Goal: Task Accomplishment & Management: Complete application form

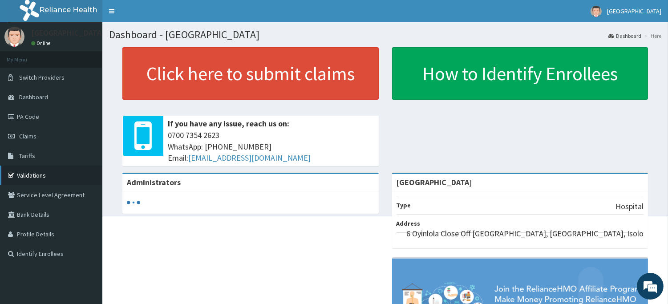
click at [51, 176] on link "Validations" at bounding box center [51, 176] width 102 height 20
click at [37, 177] on link "Validations" at bounding box center [51, 176] width 102 height 20
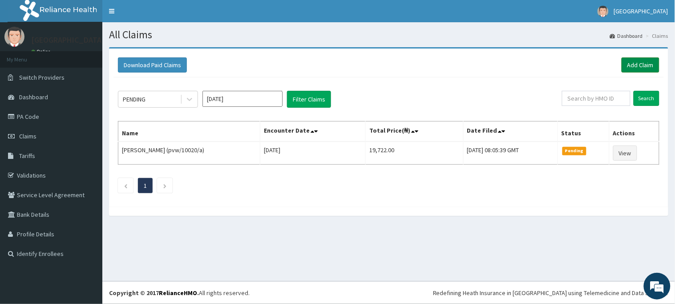
click at [640, 65] on link "Add Claim" at bounding box center [641, 64] width 38 height 15
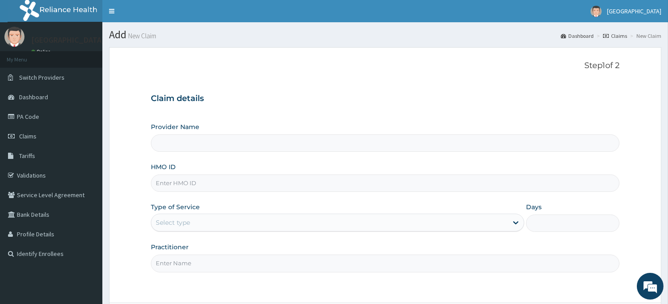
type input "[GEOGRAPHIC_DATA]"
click at [241, 187] on input "HMO ID" at bounding box center [385, 182] width 469 height 17
type input "evs/10112/b"
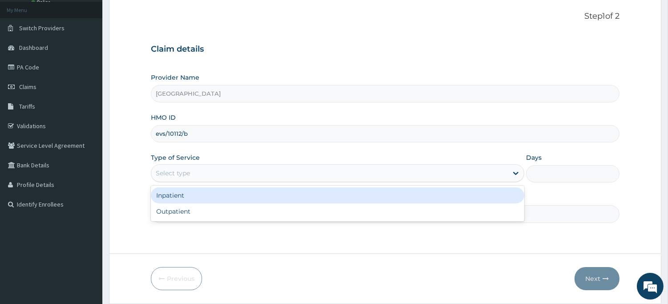
click at [243, 176] on div "Select type" at bounding box center [329, 173] width 357 height 14
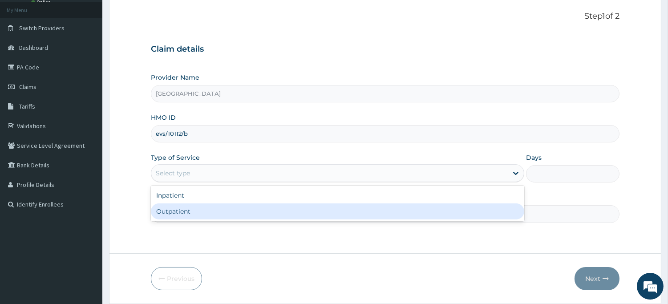
click at [242, 209] on div "Outpatient" at bounding box center [337, 211] width 373 height 16
type input "1"
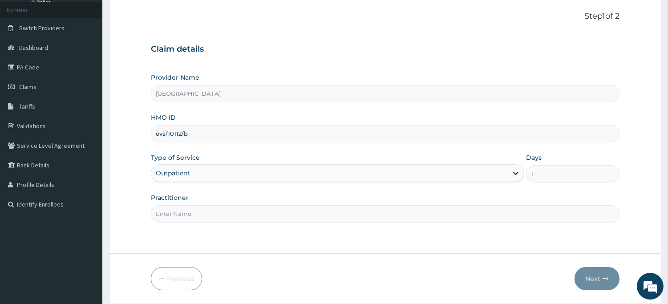
click at [242, 209] on input "Practitioner" at bounding box center [385, 213] width 469 height 17
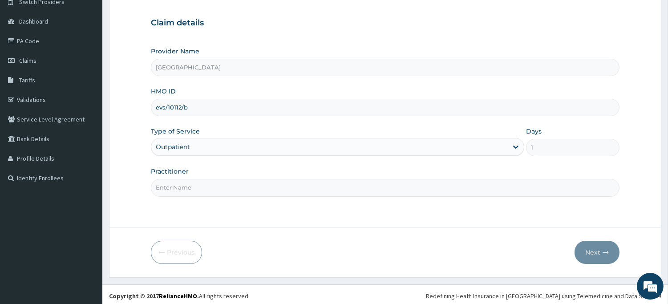
scroll to position [78, 0]
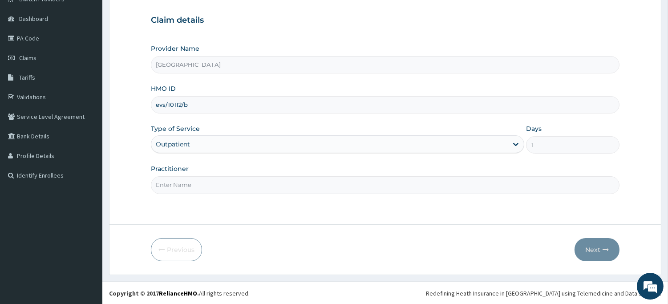
click at [317, 189] on input "Practitioner" at bounding box center [385, 184] width 469 height 17
click at [300, 180] on input "Practitioner" at bounding box center [385, 184] width 469 height 17
type input "DR Stella"
click at [592, 250] on button "Next" at bounding box center [597, 249] width 45 height 23
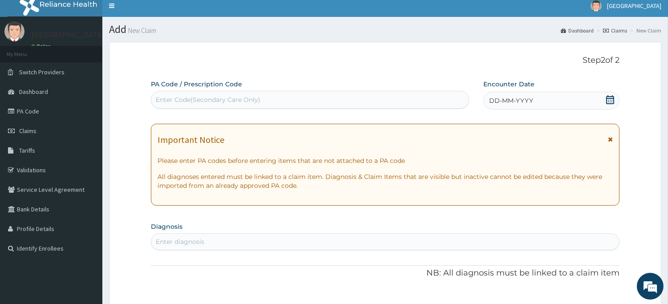
scroll to position [0, 0]
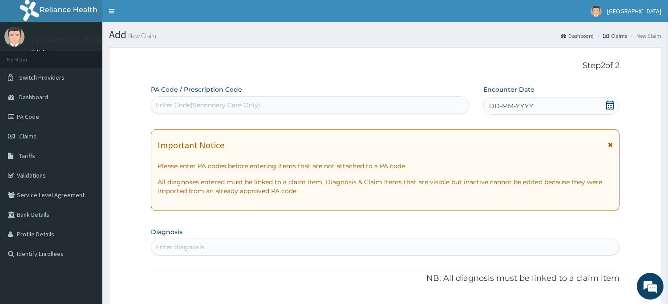
click at [603, 105] on div "DD-MM-YYYY" at bounding box center [551, 106] width 136 height 18
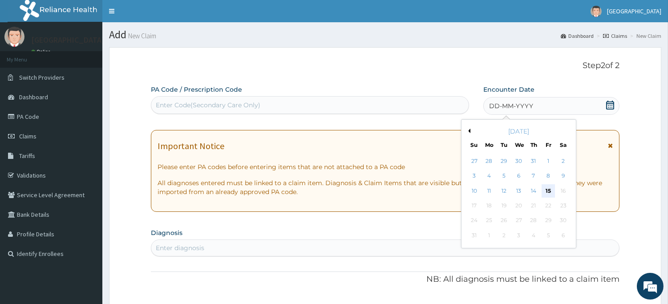
click at [544, 190] on div "15" at bounding box center [548, 190] width 13 height 13
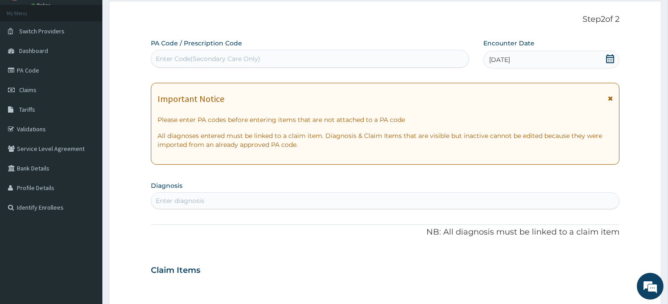
scroll to position [99, 0]
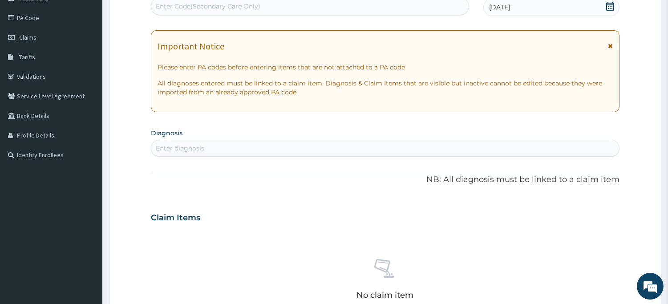
click at [219, 153] on div "Enter diagnosis" at bounding box center [385, 148] width 468 height 14
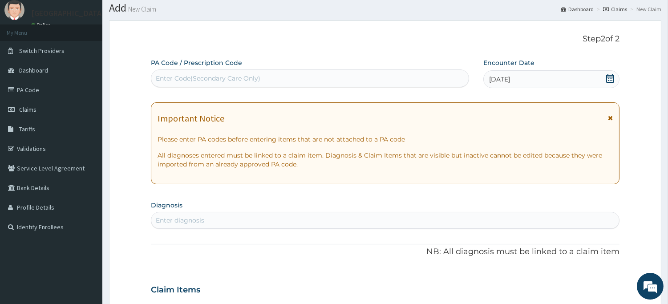
scroll to position [0, 0]
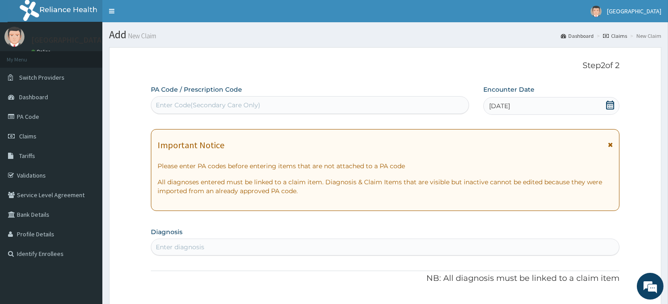
click at [609, 108] on icon at bounding box center [610, 105] width 9 height 9
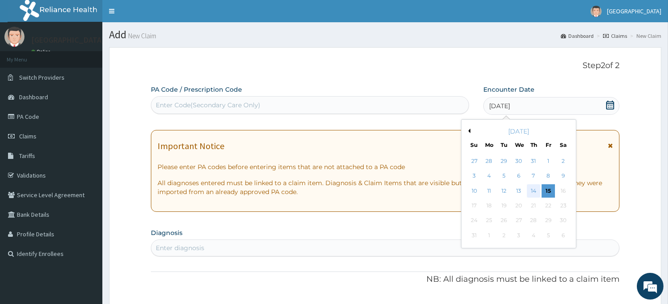
click at [534, 189] on div "14" at bounding box center [533, 190] width 13 height 13
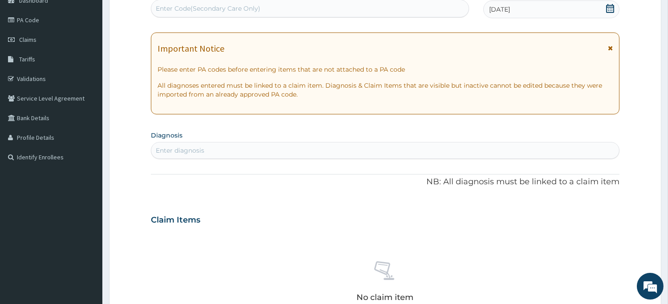
scroll to position [99, 0]
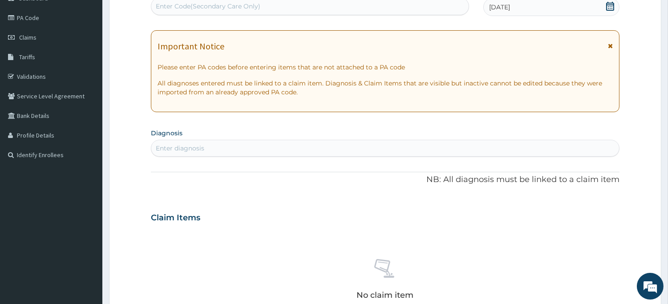
click at [297, 149] on div "Enter diagnosis" at bounding box center [385, 148] width 468 height 14
type input "mala"
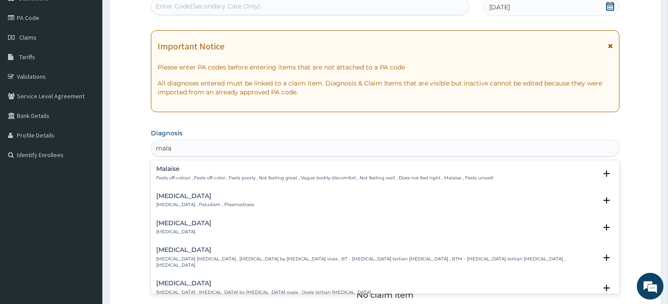
click at [195, 202] on p "Malaria , Paludism , Plasmodiosis" at bounding box center [205, 205] width 98 height 6
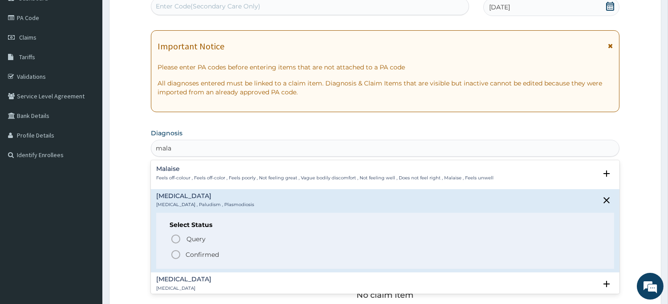
click at [177, 252] on icon "status option filled" at bounding box center [175, 254] width 11 height 11
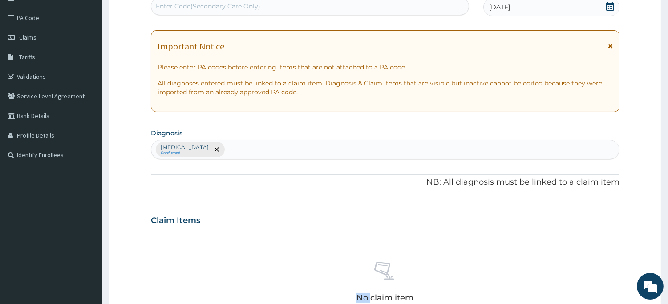
click at [177, 252] on div "No claim item" at bounding box center [385, 283] width 469 height 102
click at [211, 148] on div "Malaria Confirmed" at bounding box center [385, 149] width 468 height 19
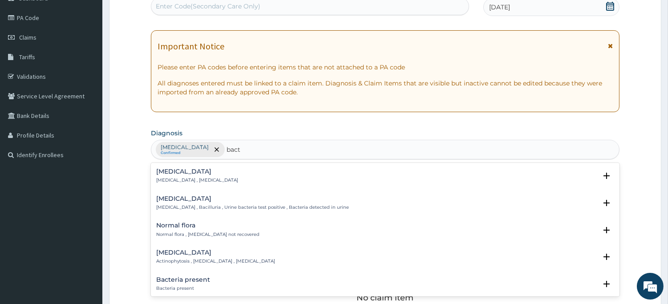
type input "bacte"
click at [219, 175] on div "Bacteremia Bacteremia , Bacteraemia" at bounding box center [385, 176] width 458 height 16
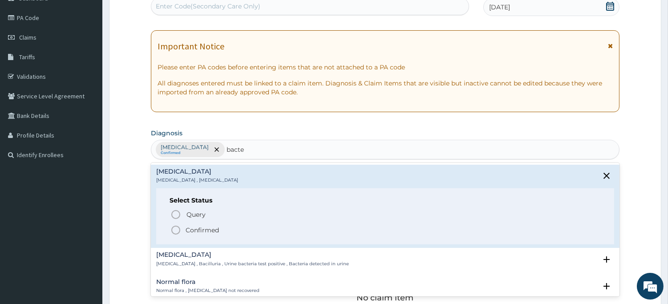
click at [219, 175] on div "Bacteremia Bacteremia , Bacteraemia" at bounding box center [385, 176] width 458 height 16
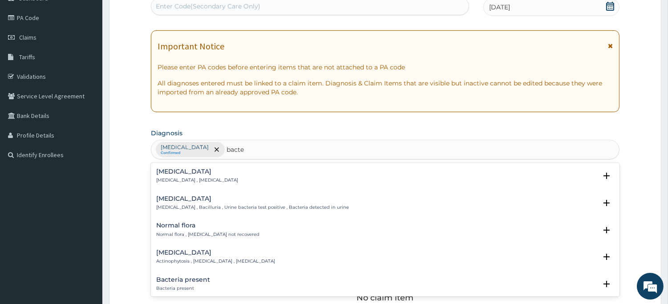
click at [220, 178] on div "Bacteremia Bacteremia , Bacteraemia" at bounding box center [385, 176] width 458 height 16
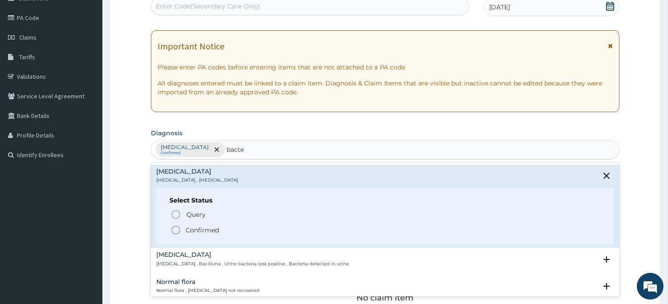
drag, startPoint x: 174, startPoint y: 229, endPoint x: 184, endPoint y: 225, distance: 11.0
click at [184, 225] on span "Confirmed" at bounding box center [385, 230] width 430 height 11
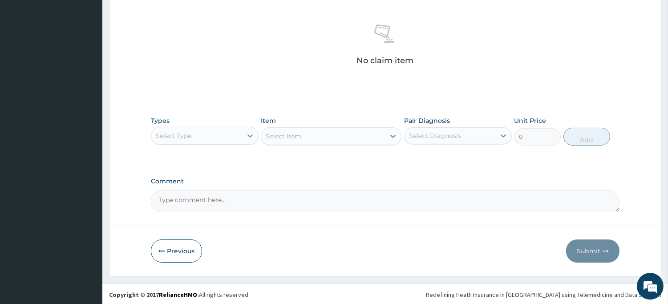
scroll to position [337, 0]
click at [212, 136] on div "Select Type" at bounding box center [196, 134] width 91 height 14
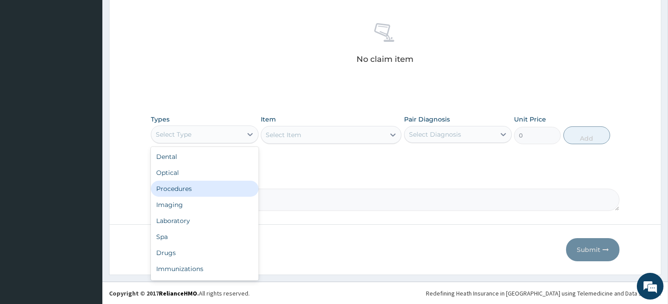
click at [185, 185] on div "Procedures" at bounding box center [205, 189] width 108 height 16
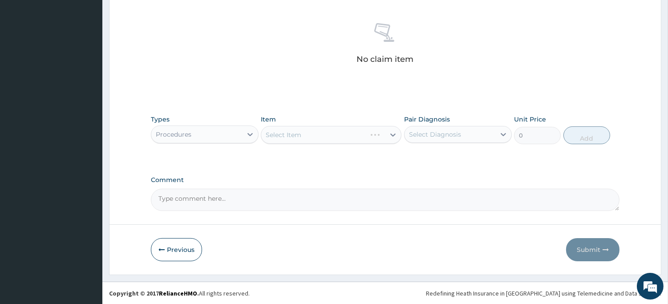
click at [285, 132] on div "Select Item" at bounding box center [331, 135] width 141 height 18
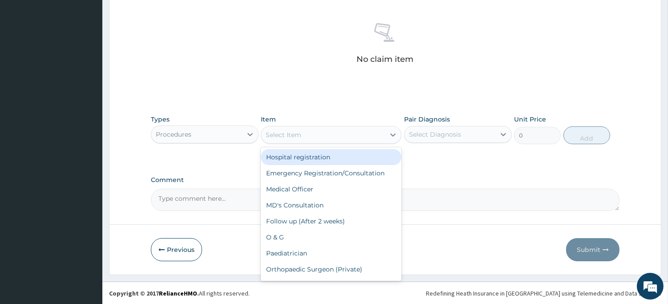
click at [285, 132] on div "Select Item" at bounding box center [284, 134] width 36 height 9
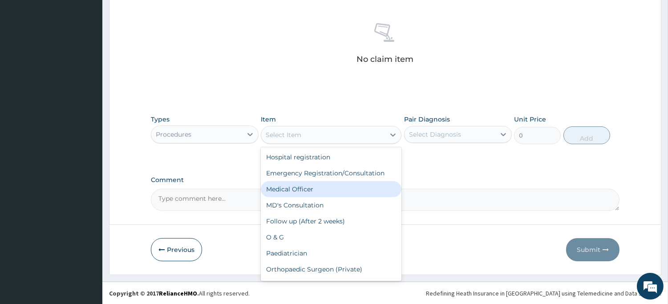
click at [279, 189] on div "Medical Officer" at bounding box center [331, 189] width 141 height 16
type input "3000"
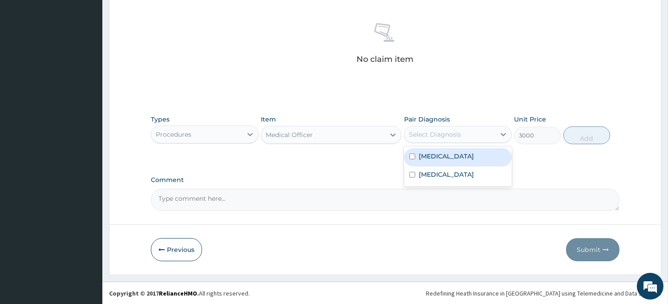
click at [424, 134] on div "Select Diagnosis" at bounding box center [435, 134] width 52 height 9
click at [424, 156] on label "Malaria" at bounding box center [446, 156] width 55 height 9
checkbox input "true"
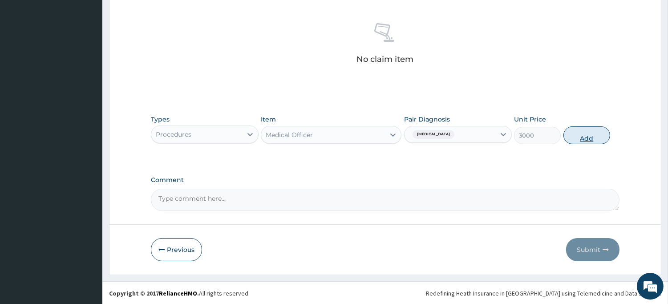
click at [581, 136] on button "Add" at bounding box center [587, 135] width 47 height 18
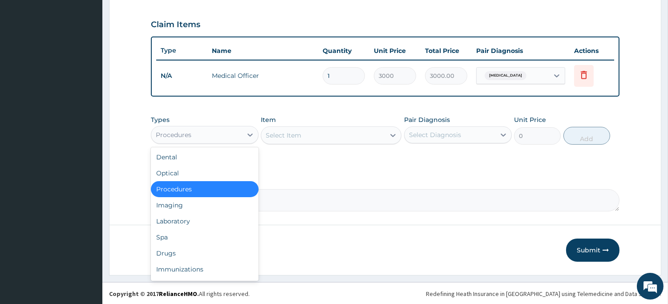
click at [238, 136] on div "Procedures" at bounding box center [196, 135] width 91 height 14
click at [204, 216] on div "Laboratory" at bounding box center [205, 221] width 108 height 16
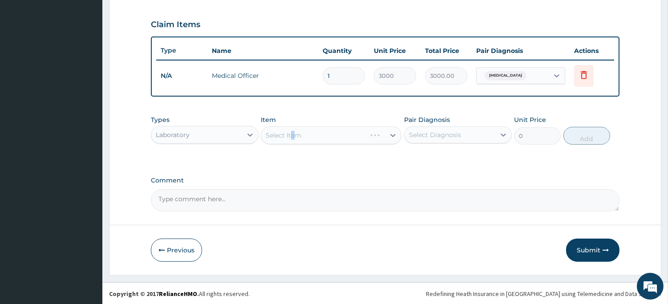
click at [295, 133] on div "Select Item" at bounding box center [331, 135] width 141 height 18
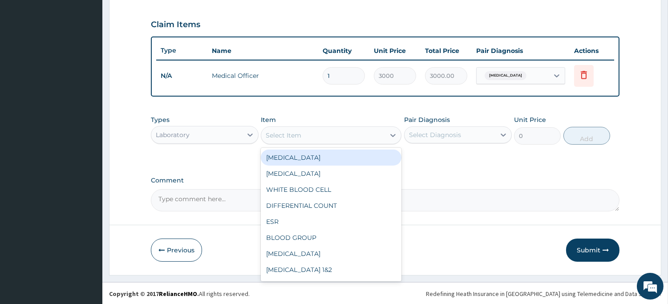
click at [295, 133] on div "Select Item" at bounding box center [284, 135] width 36 height 9
click at [292, 155] on div "FULL BLOOD COUNT" at bounding box center [331, 158] width 141 height 16
type input "4000"
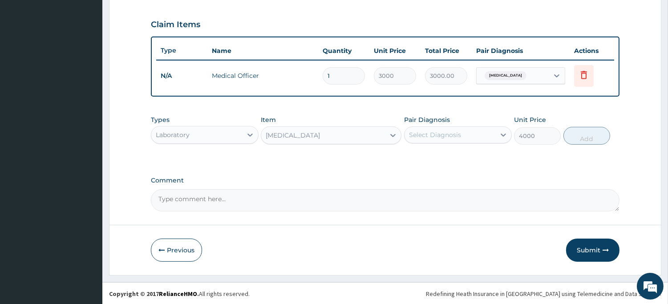
drag, startPoint x: 292, startPoint y: 155, endPoint x: 398, endPoint y: 146, distance: 105.9
click at [398, 146] on div "Types Laboratory Item FULL BLOOD COUNT Pair Diagnosis Select Diagnosis Unit Pri…" at bounding box center [385, 137] width 469 height 52
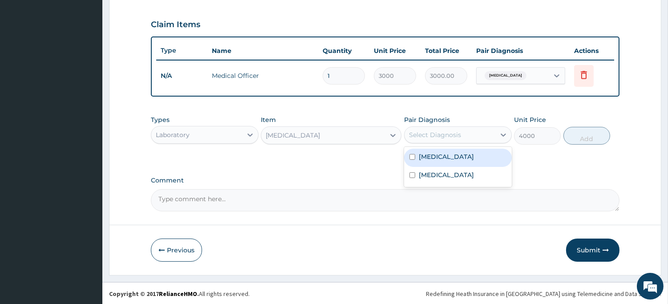
click at [432, 137] on div "Select Diagnosis" at bounding box center [435, 134] width 52 height 9
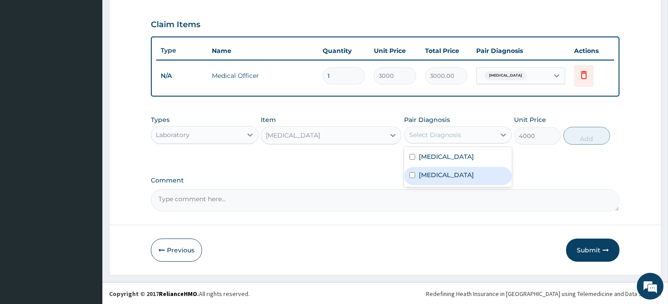
click at [424, 170] on label "Bacteremia" at bounding box center [446, 174] width 55 height 9
checkbox input "true"
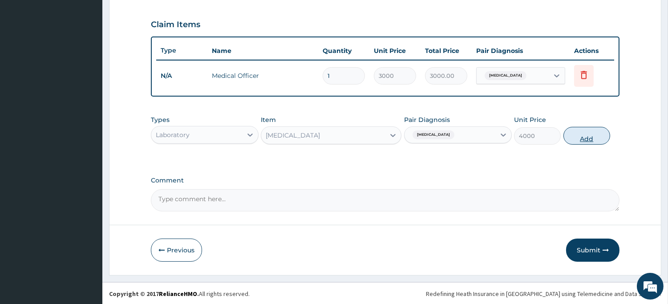
click at [582, 135] on button "Add" at bounding box center [587, 136] width 47 height 18
type input "0"
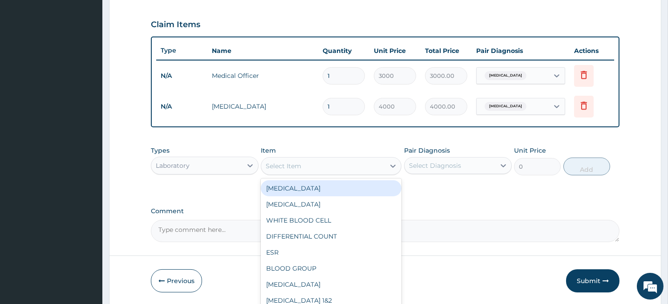
click at [328, 164] on div "Select Item" at bounding box center [323, 166] width 124 height 14
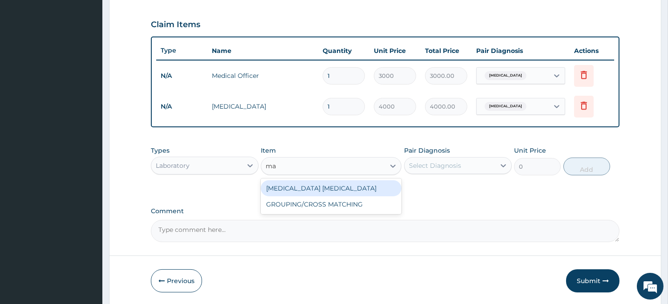
type input "mal"
click at [323, 186] on div "MALARIA PARASITE" at bounding box center [331, 188] width 141 height 16
type input "1650"
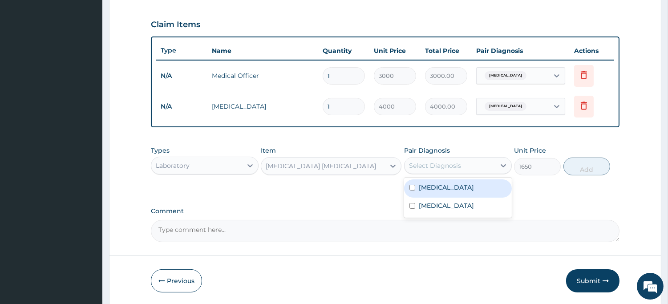
click at [432, 163] on div "Select Diagnosis" at bounding box center [435, 165] width 52 height 9
click at [428, 191] on label "Malaria" at bounding box center [446, 187] width 55 height 9
checkbox input "true"
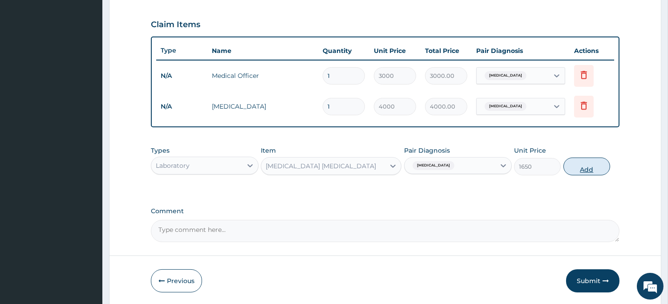
click at [584, 169] on button "Add" at bounding box center [587, 167] width 47 height 18
type input "0"
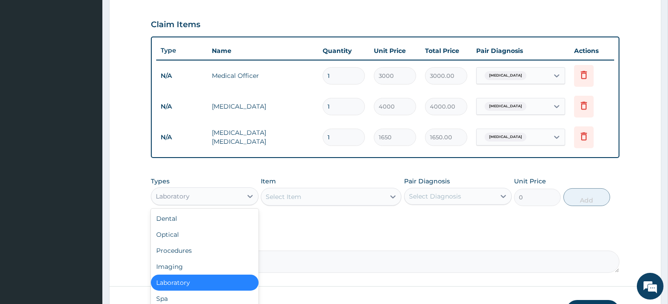
click at [234, 193] on div "Laboratory" at bounding box center [196, 196] width 91 height 14
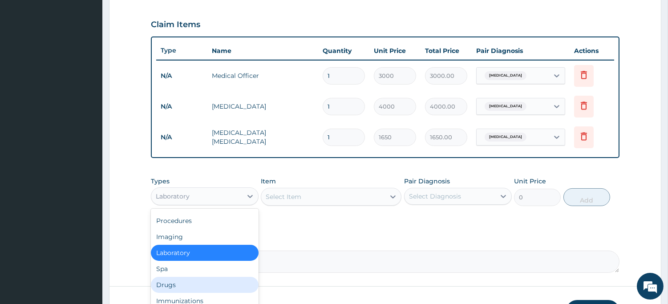
click at [189, 284] on div "Drugs" at bounding box center [205, 285] width 108 height 16
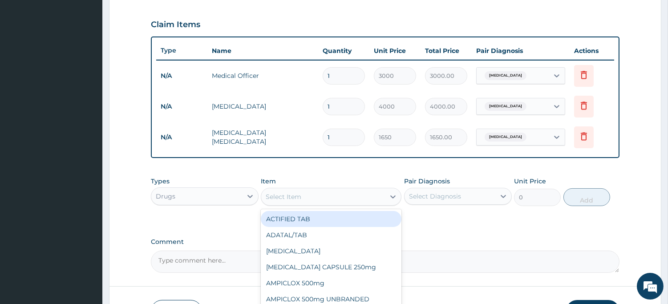
click at [315, 192] on div "Select Item" at bounding box center [323, 197] width 124 height 14
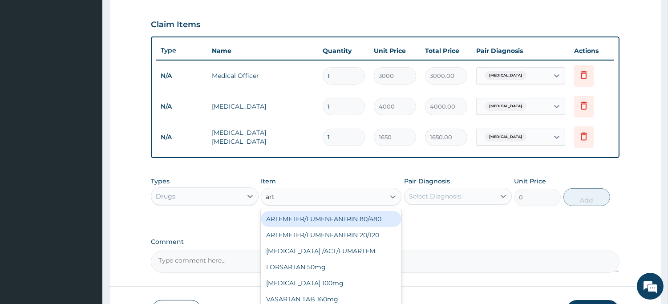
type input "arte"
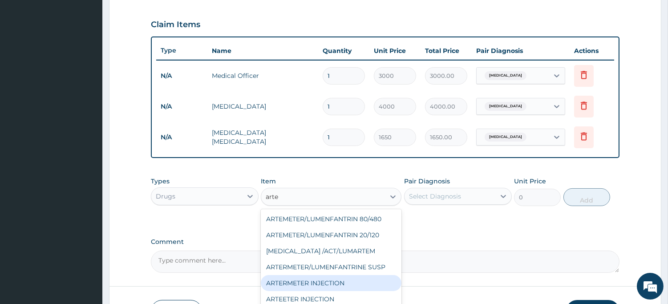
click at [310, 278] on div "ARTERMETER INJECTION" at bounding box center [331, 283] width 141 height 16
type input "860"
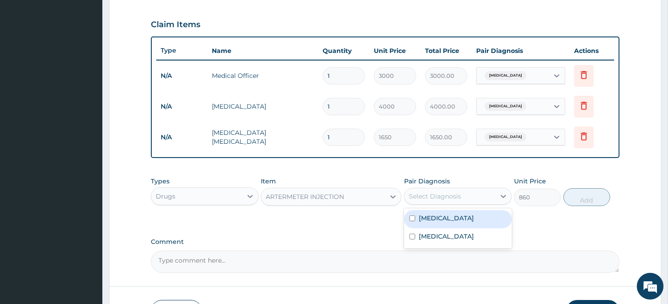
click at [466, 196] on div "Select Diagnosis" at bounding box center [450, 196] width 91 height 14
click at [452, 215] on div "Malaria" at bounding box center [458, 219] width 108 height 18
checkbox input "true"
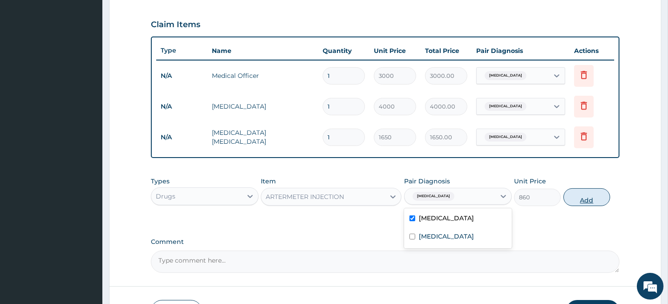
click at [586, 198] on button "Add" at bounding box center [587, 197] width 47 height 18
type input "0"
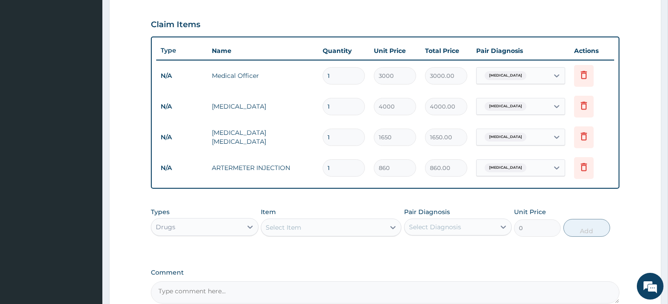
type input "0.00"
type input "6"
type input "5160.00"
type input "6"
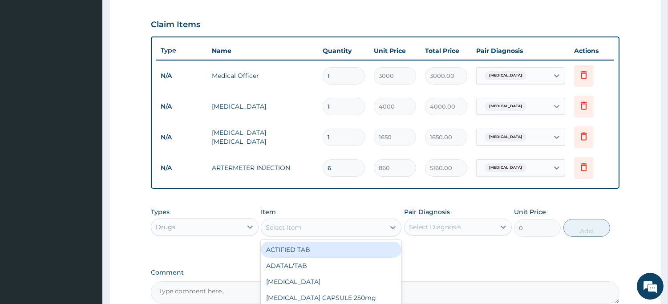
click at [303, 228] on div "Select Item" at bounding box center [323, 227] width 124 height 14
type input "gent"
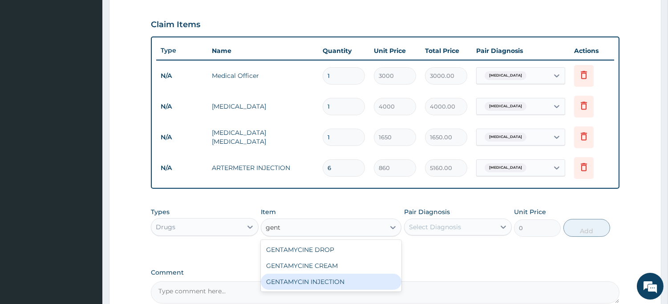
click at [296, 278] on div "GENTAMYCIN INJECTION" at bounding box center [331, 282] width 141 height 16
type input "310"
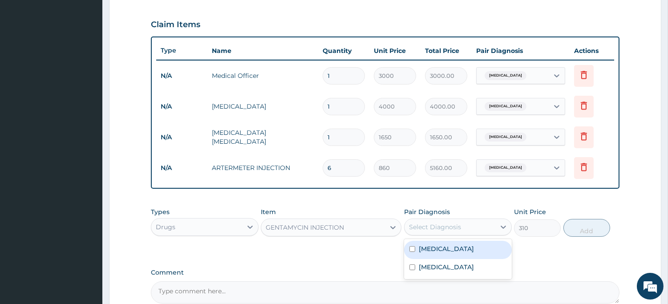
click at [460, 229] on div "Select Diagnosis" at bounding box center [435, 227] width 52 height 9
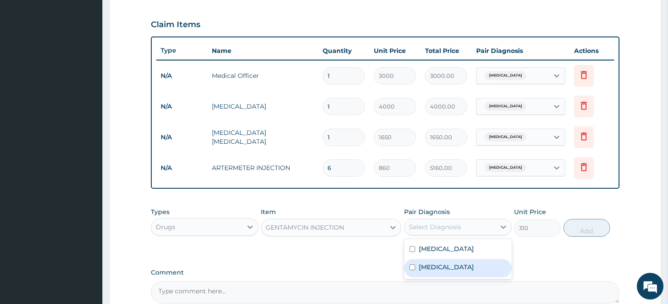
click at [456, 268] on div "Bacteremia" at bounding box center [458, 268] width 108 height 18
checkbox input "true"
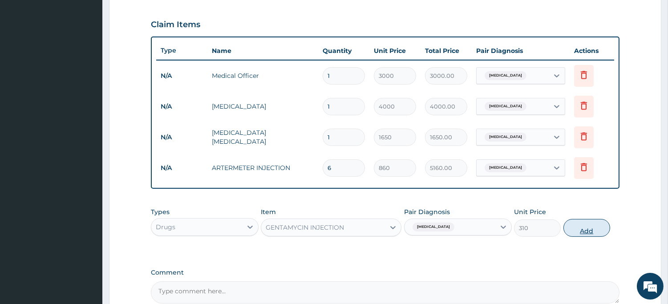
click at [588, 229] on button "Add" at bounding box center [587, 228] width 47 height 18
type input "0"
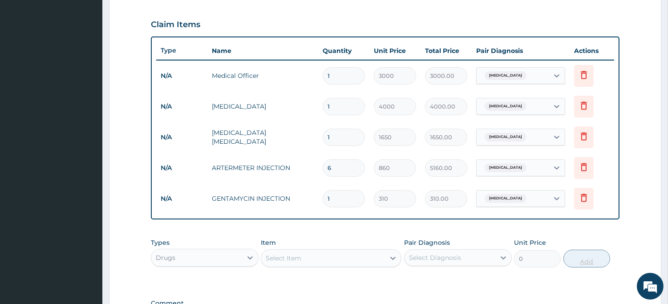
type input "0.00"
type input "6"
type input "1860.00"
type input "6"
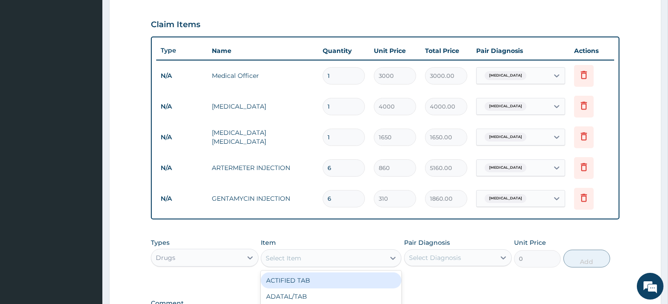
click at [327, 257] on div "Select Item" at bounding box center [323, 258] width 124 height 14
type input "para"
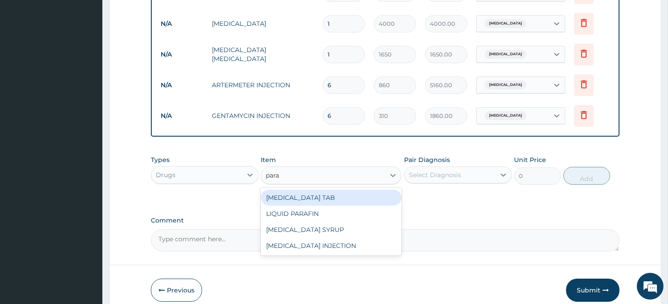
scroll to position [394, 0]
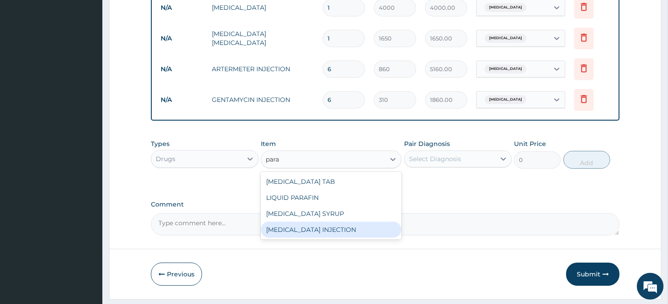
click at [340, 233] on div "PARACETAMOL INJECTION" at bounding box center [331, 230] width 141 height 16
type input "950"
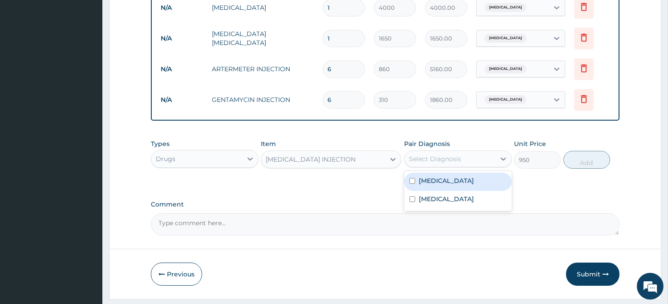
click at [460, 158] on div "Select Diagnosis" at bounding box center [435, 158] width 52 height 9
click at [446, 184] on div "Malaria" at bounding box center [458, 182] width 108 height 18
checkbox input "true"
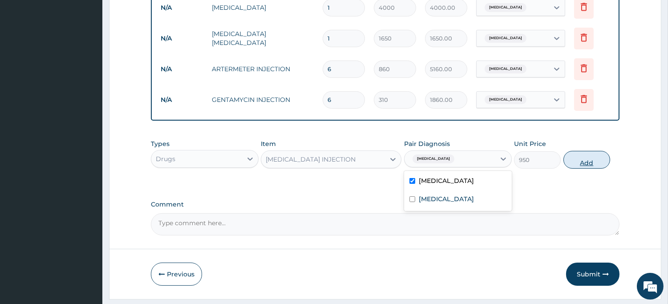
click at [594, 162] on button "Add" at bounding box center [587, 160] width 47 height 18
type input "0"
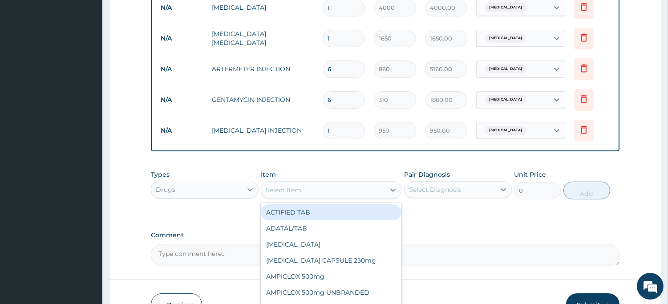
click at [299, 189] on div "Select Item" at bounding box center [284, 190] width 36 height 9
type input "para"
click at [304, 212] on div "PARACETAMOL TAB" at bounding box center [331, 212] width 141 height 16
type input "20"
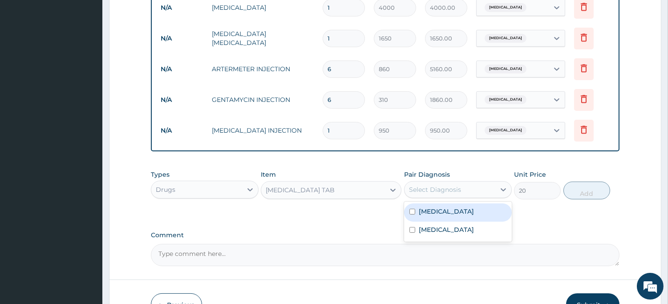
click at [447, 194] on div "Select Diagnosis" at bounding box center [435, 189] width 52 height 9
click at [434, 212] on label "Malaria" at bounding box center [446, 211] width 55 height 9
checkbox input "true"
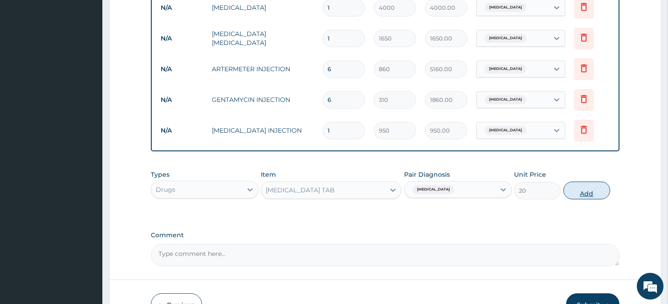
click at [584, 189] on button "Add" at bounding box center [587, 191] width 47 height 18
type input "0"
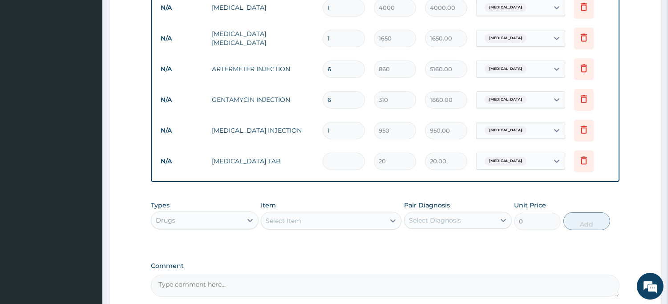
type input "0.00"
type input "1"
type input "20.00"
type input "18"
type input "360.00"
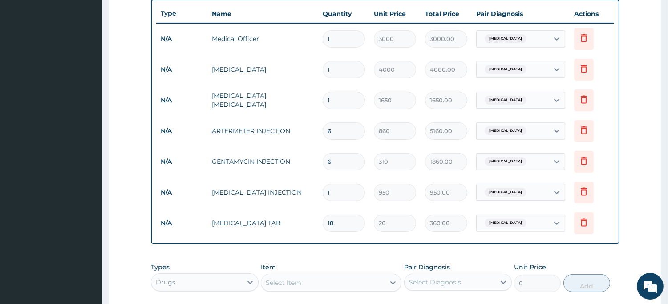
scroll to position [480, 0]
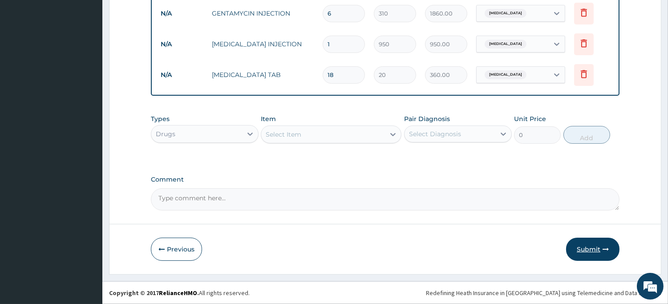
type input "18"
click at [588, 246] on button "Submit" at bounding box center [592, 249] width 53 height 23
